Goal: Task Accomplishment & Management: Use online tool/utility

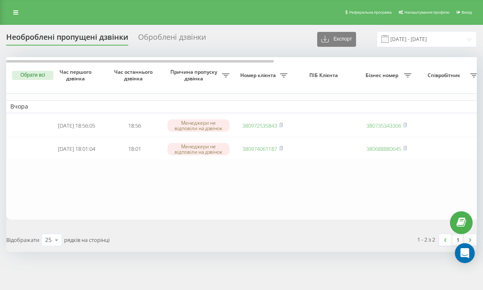
click at [5, 15] on div "Реферальна програма Налаштування профілю Вихід" at bounding box center [241, 12] width 483 height 25
click at [11, 12] on link at bounding box center [15, 13] width 15 height 12
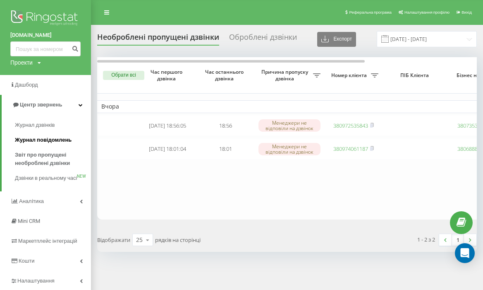
click at [56, 140] on span "Журнал повідомлень" at bounding box center [43, 140] width 57 height 8
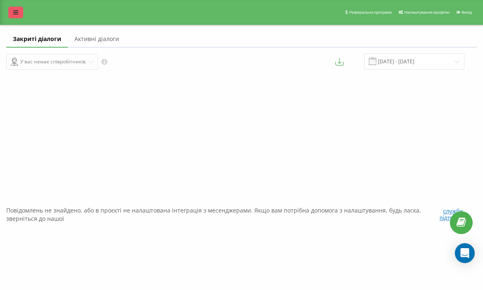
click at [11, 13] on link at bounding box center [15, 13] width 15 height 12
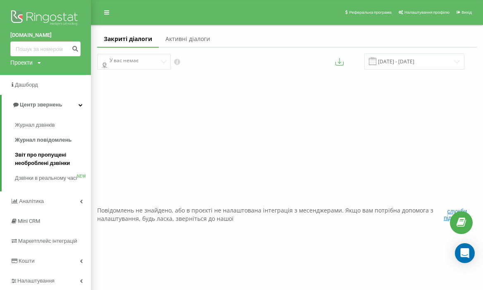
click at [50, 156] on span "Звіт про пропущені необроблені дзвінки" at bounding box center [51, 159] width 72 height 17
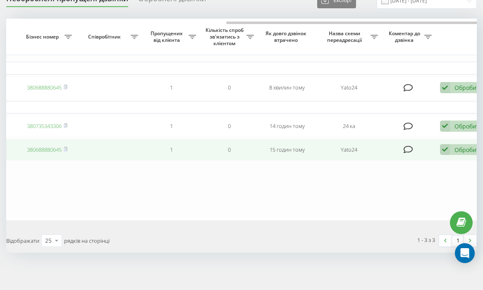
scroll to position [0, 357]
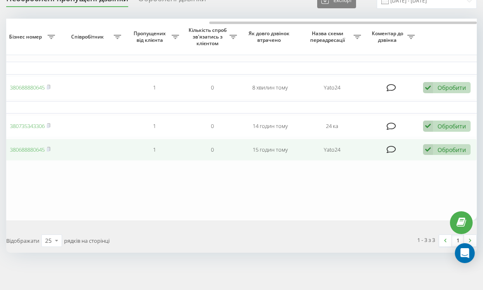
click at [433, 151] on icon at bounding box center [428, 149] width 10 height 11
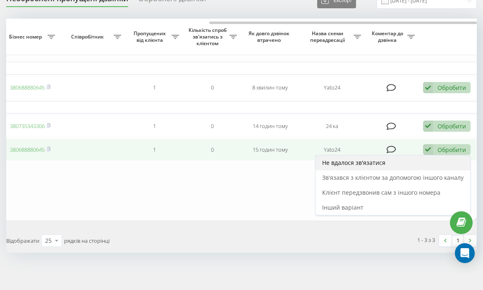
click at [400, 163] on div "Не вдалося зв'язатися" at bounding box center [393, 162] width 155 height 15
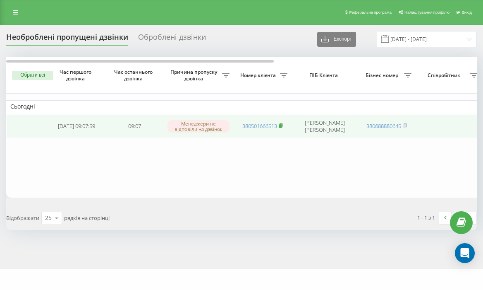
click at [282, 126] on rect at bounding box center [280, 126] width 2 height 4
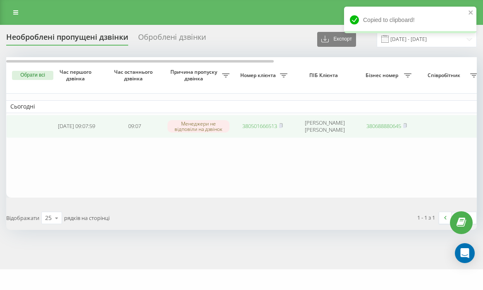
click at [255, 129] on link "380501666513" at bounding box center [260, 125] width 35 height 7
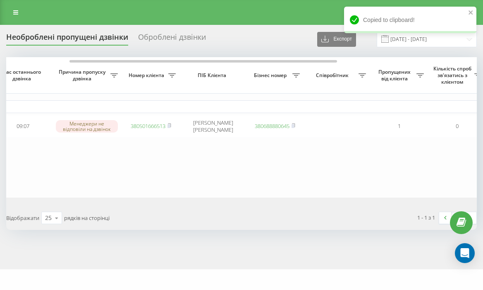
scroll to position [0, 357]
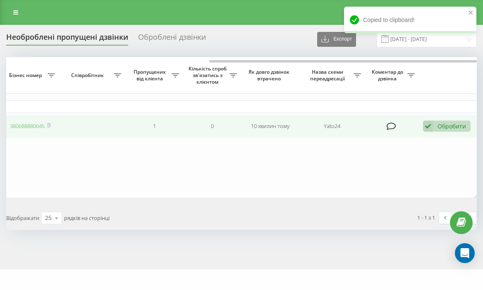
click at [446, 126] on div "Обробити" at bounding box center [452, 126] width 29 height 8
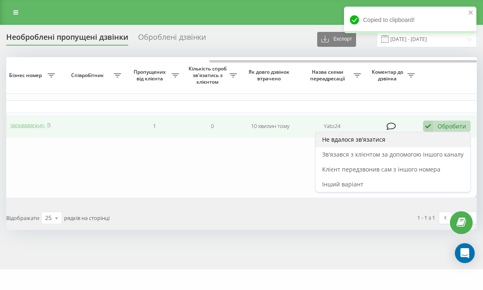
click at [420, 141] on div "Не вдалося зв'язатися" at bounding box center [393, 139] width 155 height 15
